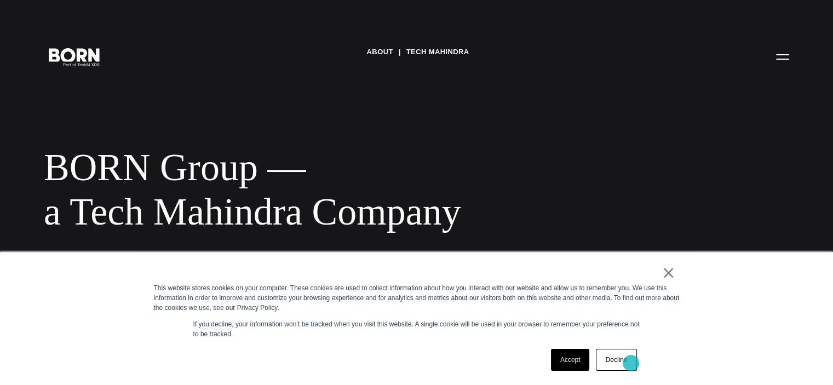
click at [631, 363] on link "Decline" at bounding box center [616, 360] width 41 height 22
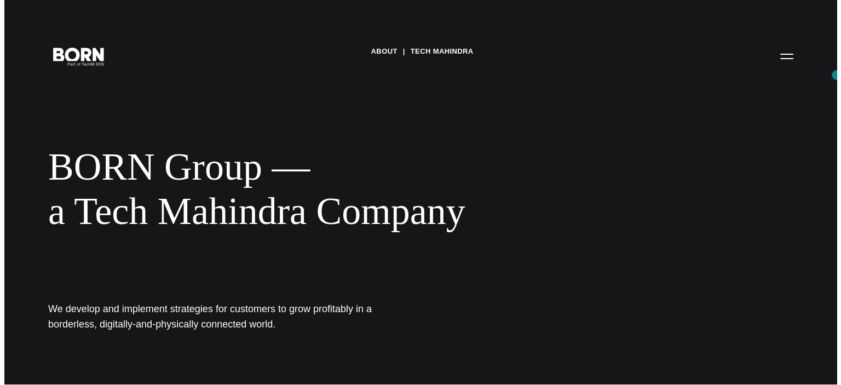
scroll to position [3, 0]
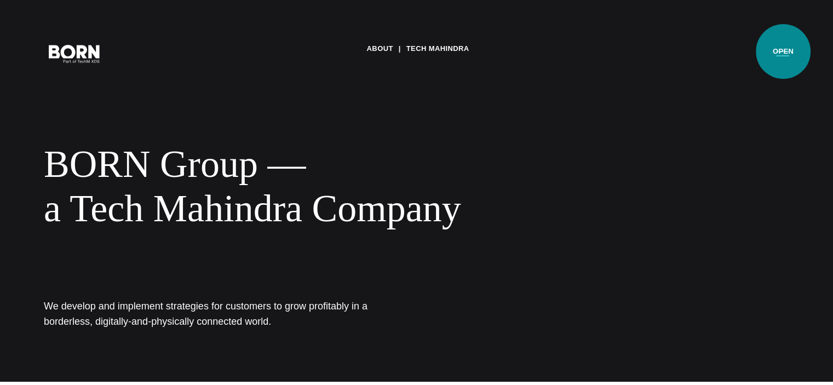
click at [783, 51] on button "Primary Menu" at bounding box center [782, 53] width 26 height 23
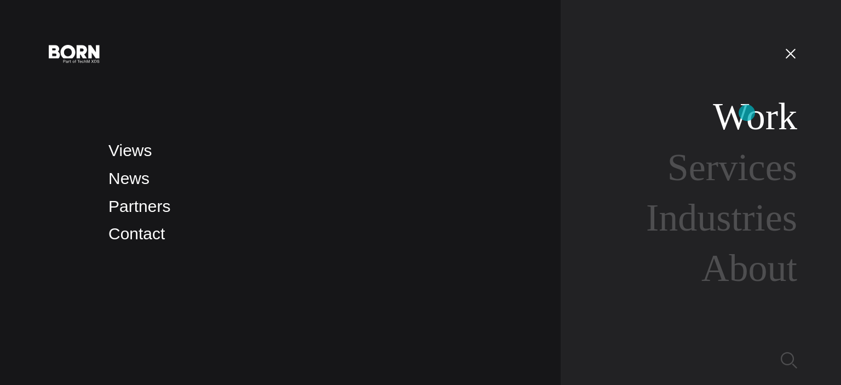
click at [747, 113] on link "Work" at bounding box center [755, 116] width 84 height 42
